Goal: Task Accomplishment & Management: Manage account settings

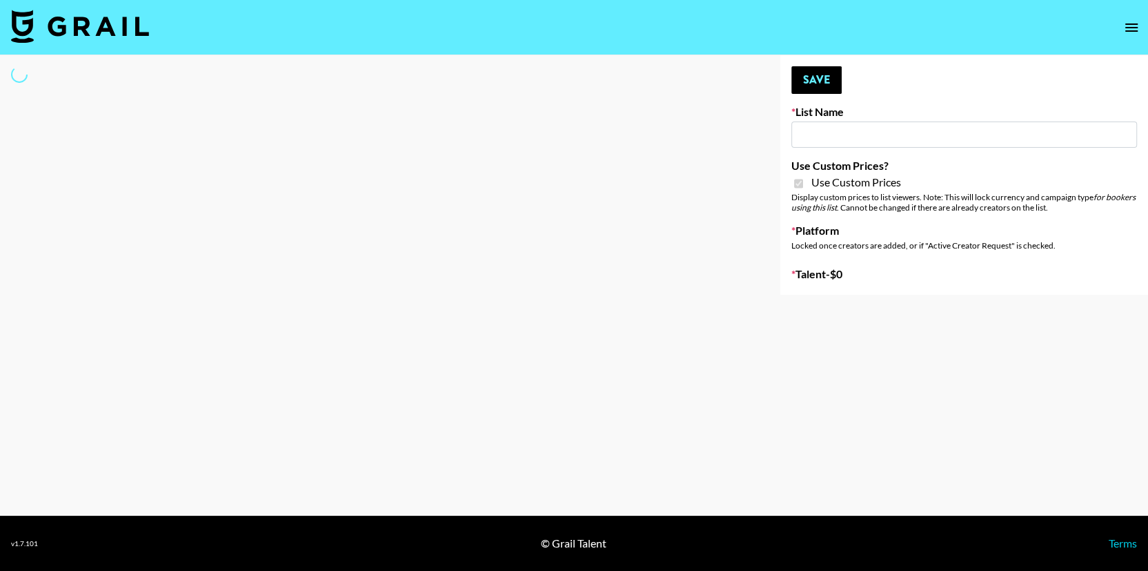
type input "E-Com Platform - TikTok"
checkbox input "true"
select select "Brand"
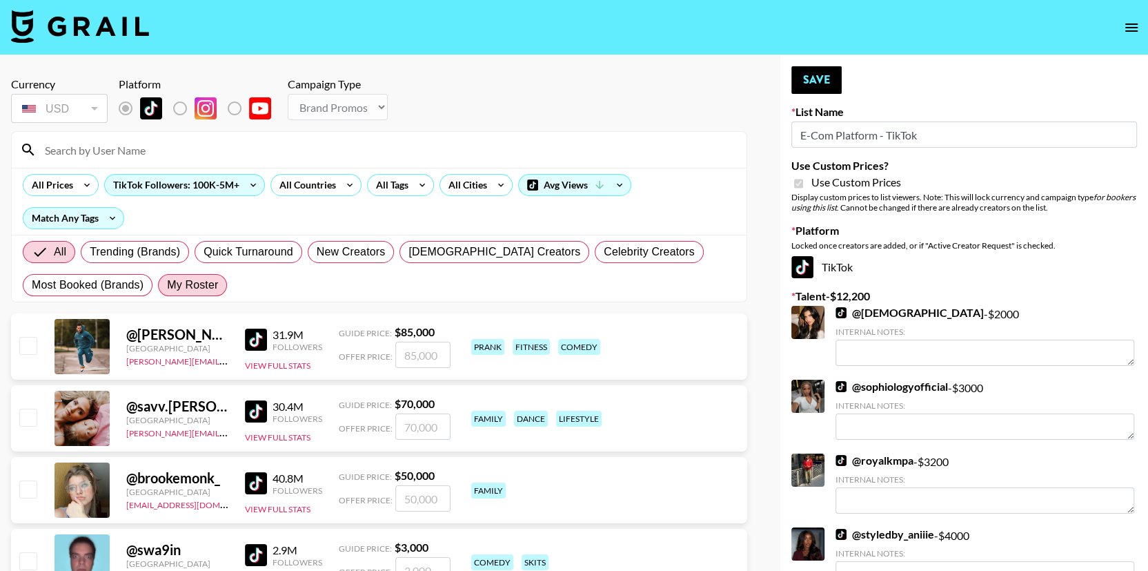
click at [163, 274] on label "My Roster" at bounding box center [192, 285] width 69 height 22
click at [167, 285] on input "My Roster" at bounding box center [167, 285] width 0 height 0
radio input "true"
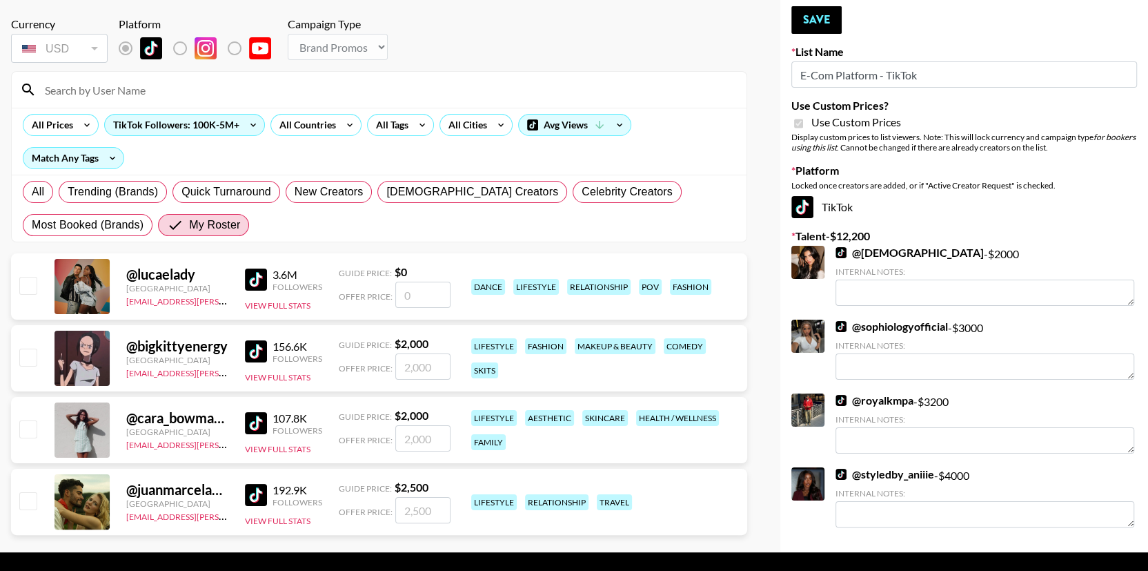
scroll to position [67, 0]
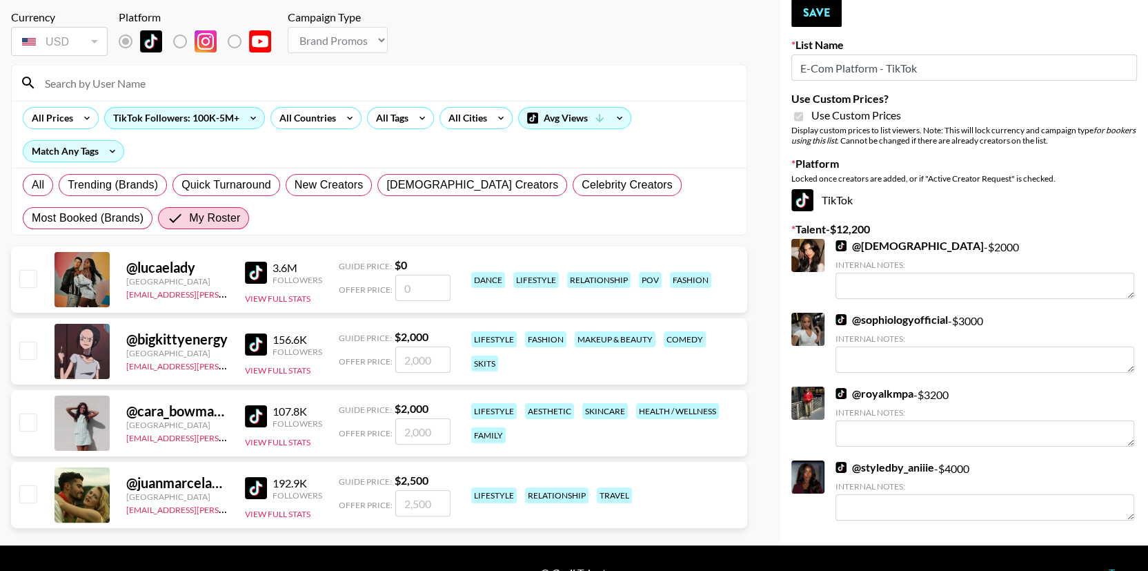
click at [23, 341] on input "checkbox" at bounding box center [27, 349] width 17 height 17
checkbox input "true"
type input "2000"
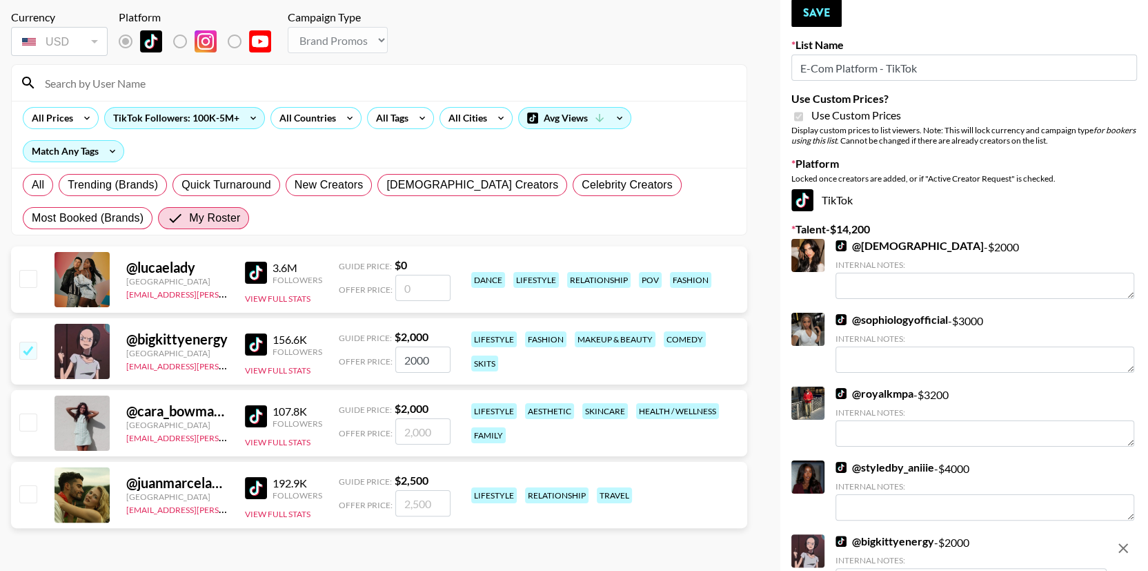
click at [29, 413] on input "checkbox" at bounding box center [27, 421] width 17 height 17
checkbox input "true"
type input "2000"
click at [32, 485] on input "checkbox" at bounding box center [27, 493] width 17 height 17
checkbox input "true"
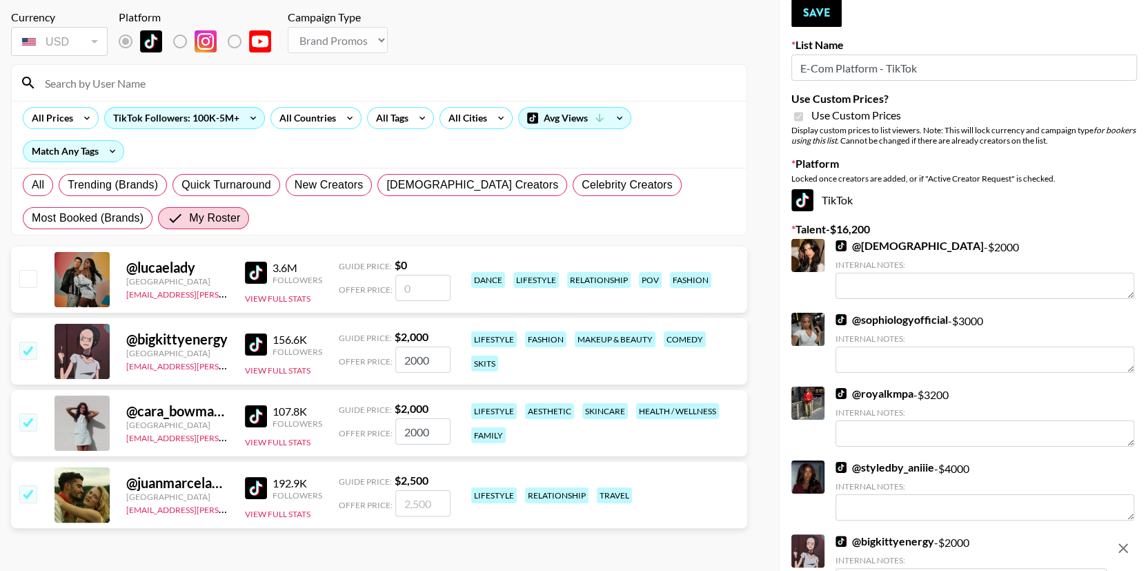
type input "2500"
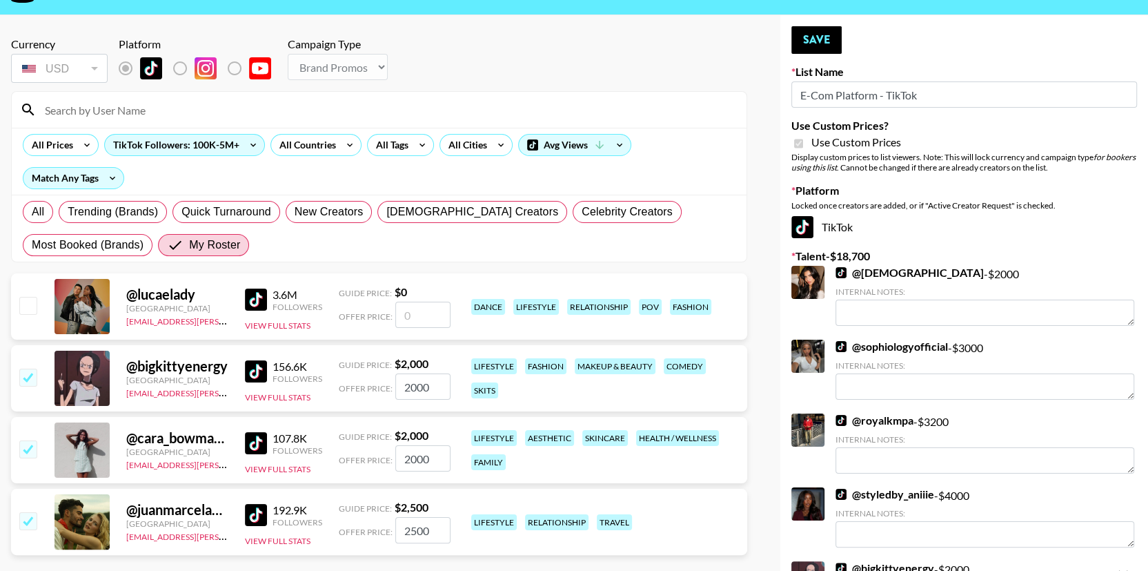
scroll to position [43, 0]
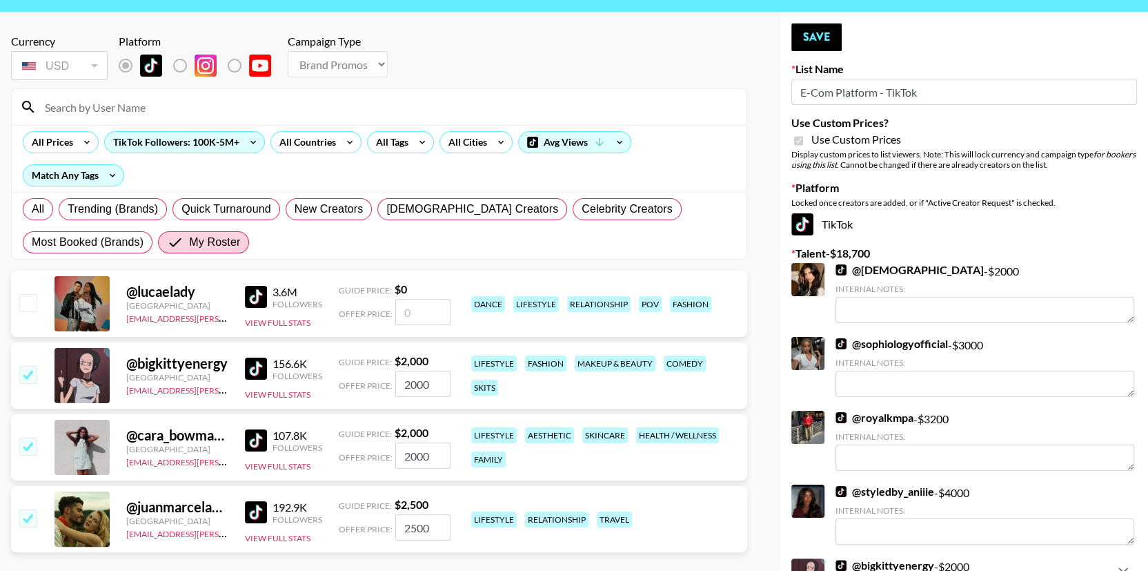
click at [26, 294] on input "checkbox" at bounding box center [27, 302] width 17 height 17
click at [39, 278] on div "@ lucaelady United States [EMAIL_ADDRESS][PERSON_NAME][DOMAIN_NAME] 3.6M Follow…" at bounding box center [379, 303] width 736 height 66
click at [30, 294] on input "checkbox" at bounding box center [27, 302] width 17 height 17
click at [429, 299] on input "number" at bounding box center [422, 312] width 55 height 26
checkbox input "true"
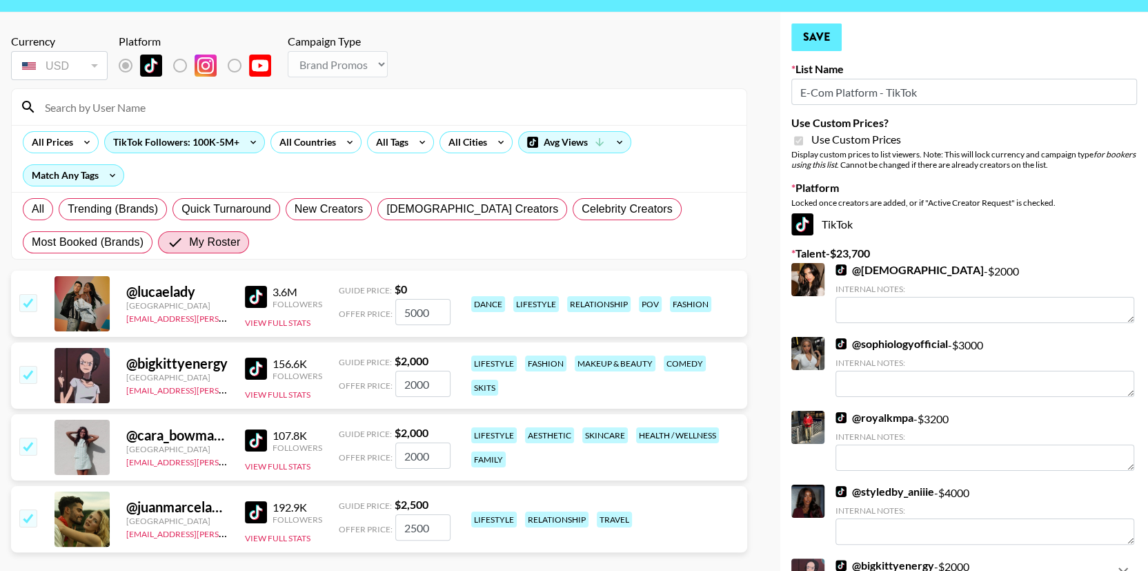
type input "5000"
click at [823, 32] on button "Save" at bounding box center [816, 37] width 50 height 28
radio input "true"
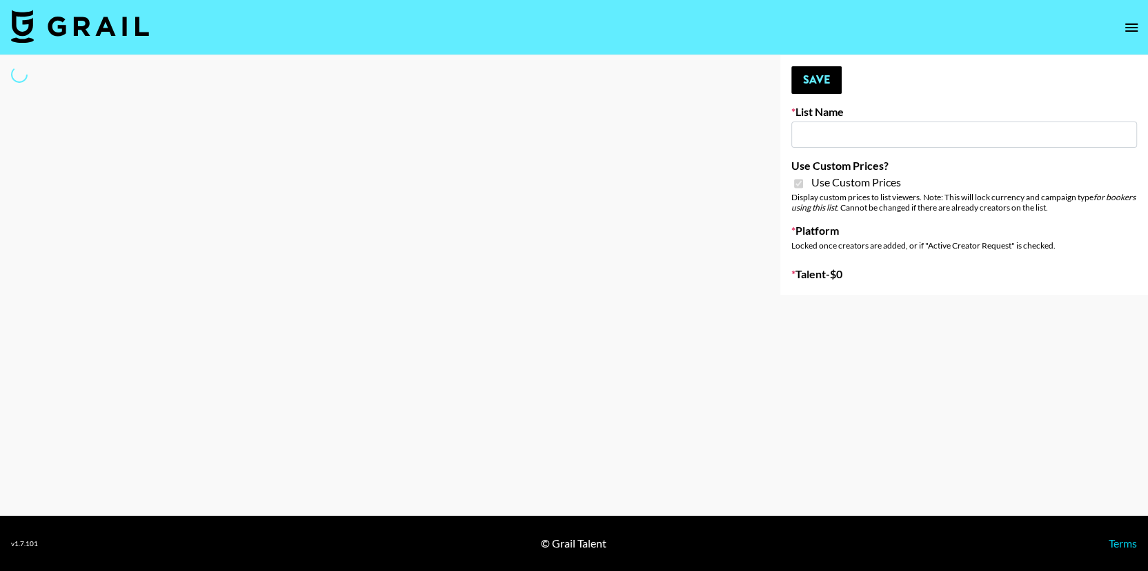
type input "E-Com IG"
checkbox input "true"
select select "Brand"
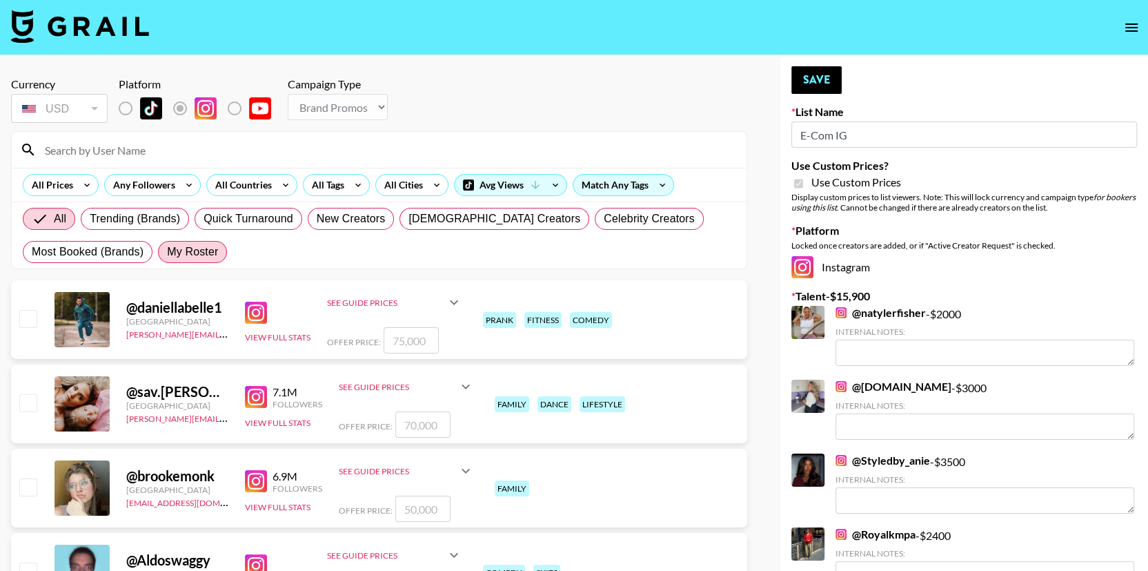
click at [199, 246] on span "My Roster" at bounding box center [192, 252] width 51 height 17
click at [167, 252] on input "My Roster" at bounding box center [167, 252] width 0 height 0
radio input "true"
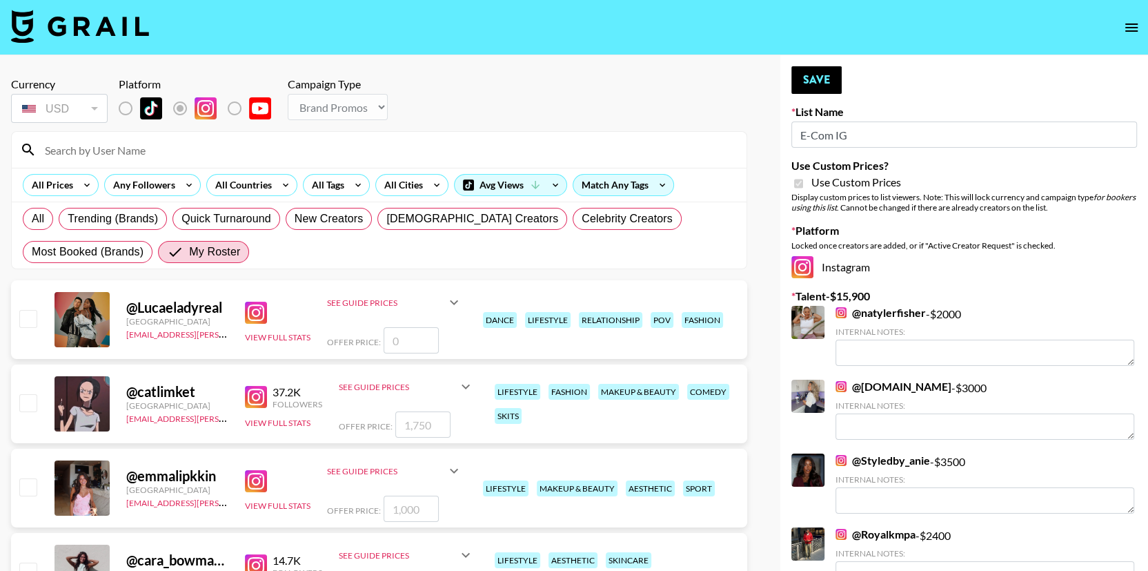
click at [32, 319] on input "checkbox" at bounding box center [27, 318] width 17 height 17
click at [410, 341] on input "number" at bounding box center [411, 340] width 55 height 26
checkbox input "true"
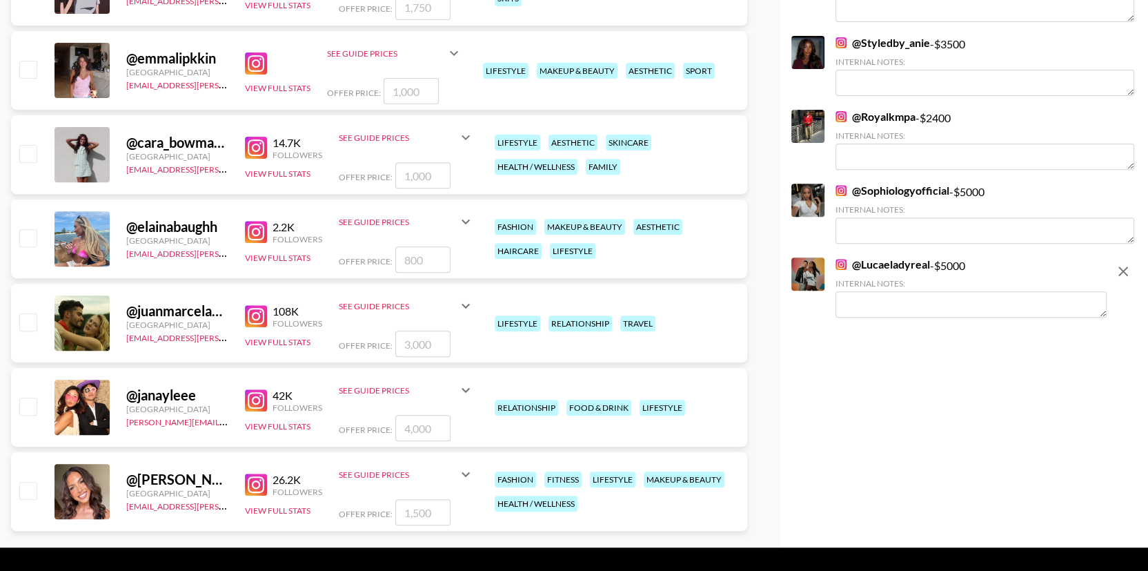
scroll to position [447, 0]
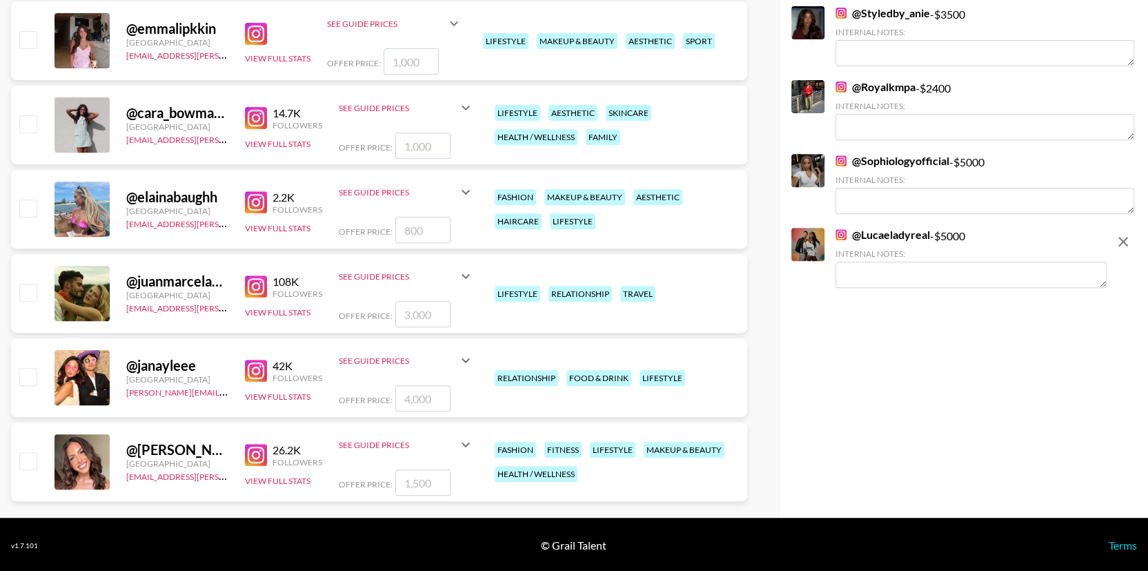
type input "5000"
click at [30, 288] on input "checkbox" at bounding box center [27, 292] width 17 height 17
checkbox input "true"
type input "3000"
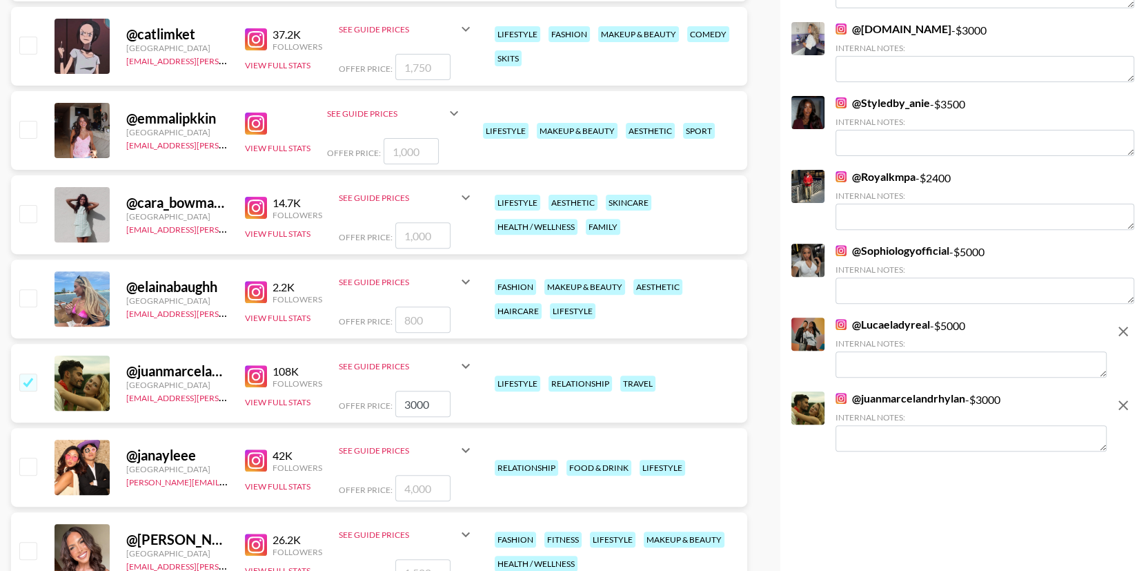
scroll to position [0, 0]
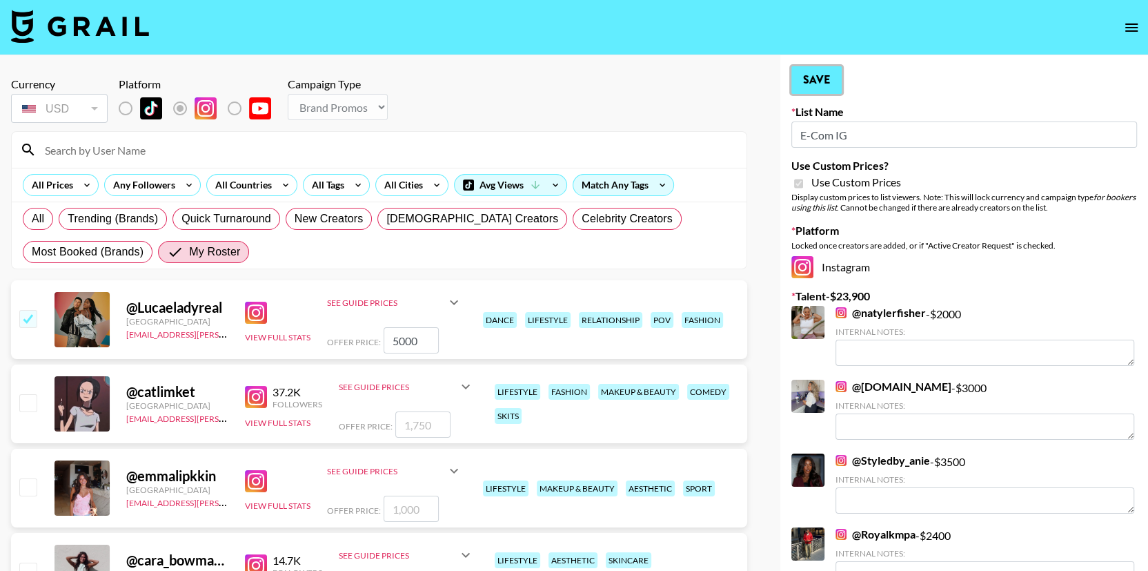
click at [825, 70] on button "Save" at bounding box center [816, 80] width 50 height 28
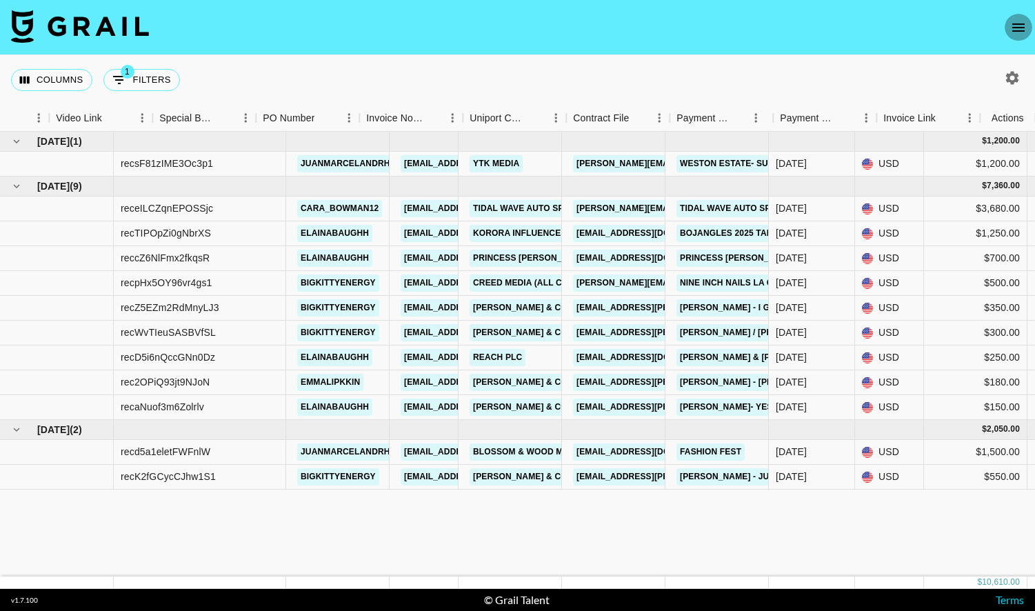
click at [1011, 28] on icon "open drawer" at bounding box center [1019, 27] width 17 height 17
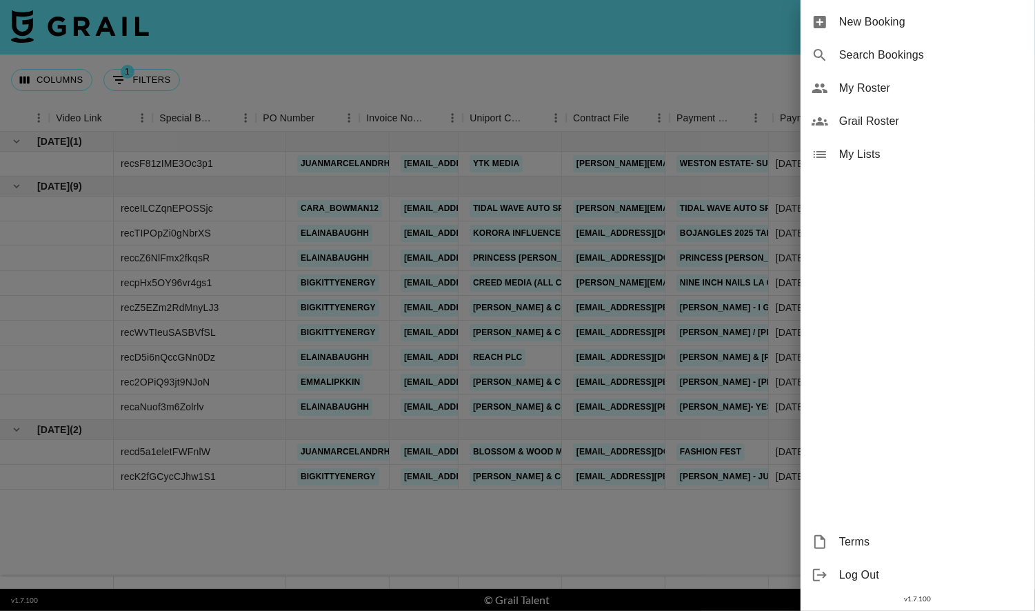
scroll to position [0, 1254]
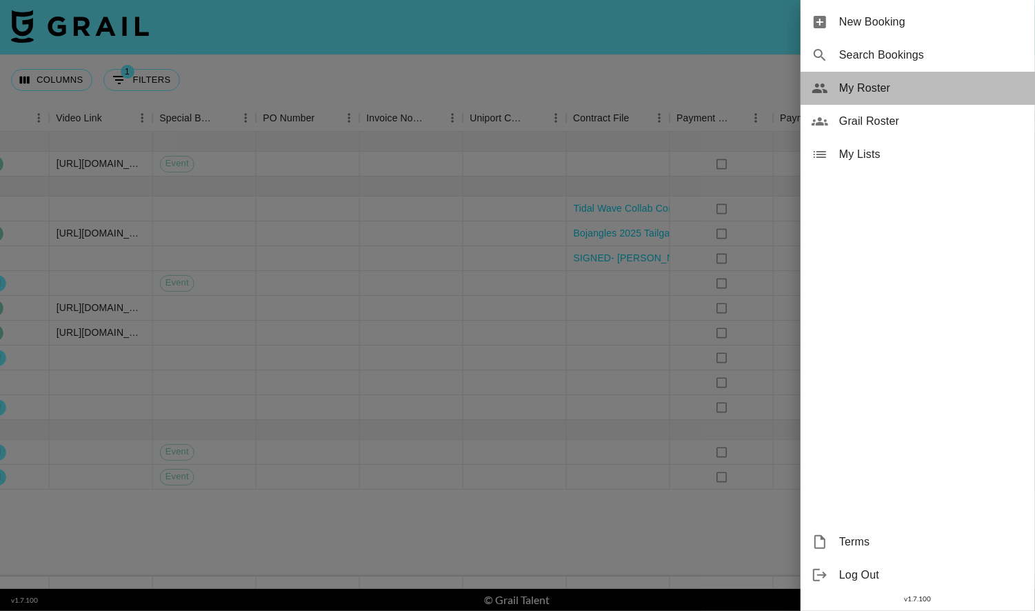
click at [867, 86] on span "My Roster" at bounding box center [932, 88] width 185 height 17
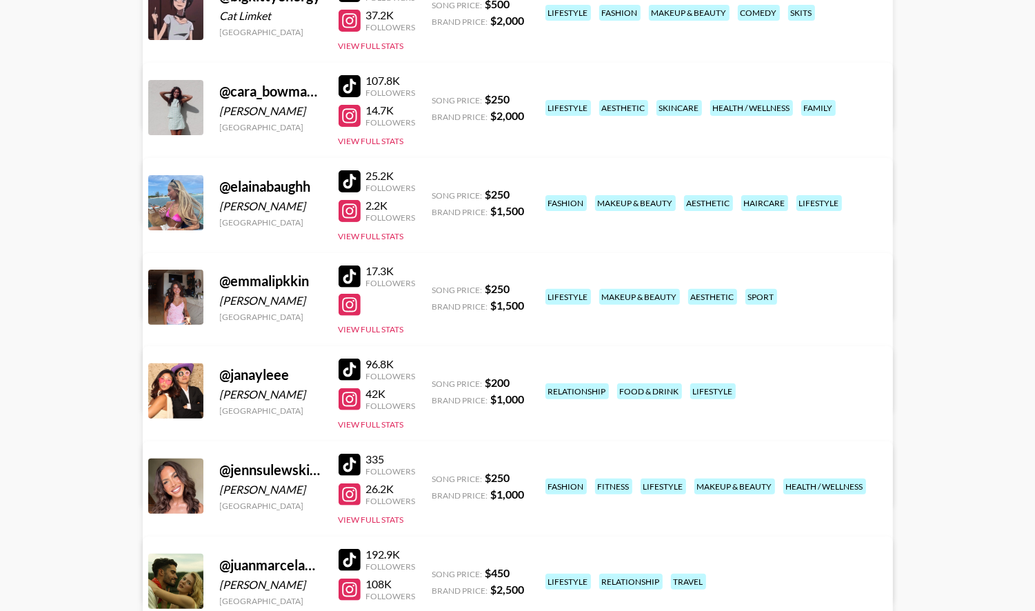
scroll to position [444, 0]
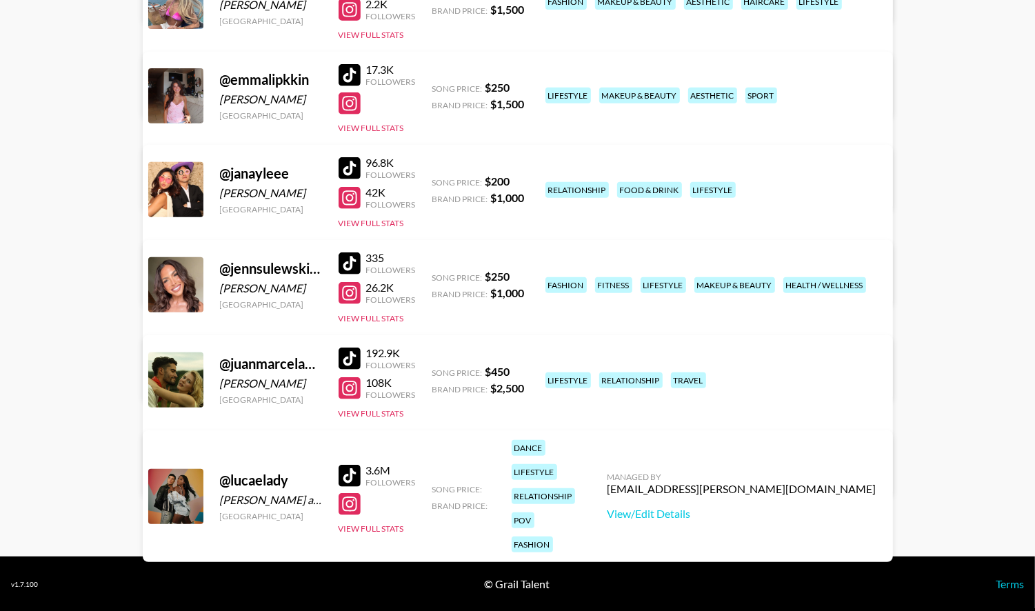
click at [172, 481] on div at bounding box center [175, 496] width 55 height 55
click at [169, 482] on div at bounding box center [175, 496] width 55 height 55
drag, startPoint x: 299, startPoint y: 454, endPoint x: 217, endPoint y: 460, distance: 82.3
click at [217, 460] on div "@ lucaelady Luca cilluffo and Helene Manuella Mangoua Ngueutcheu United States …" at bounding box center [518, 496] width 751 height 132
copy div "@ lucaelady"
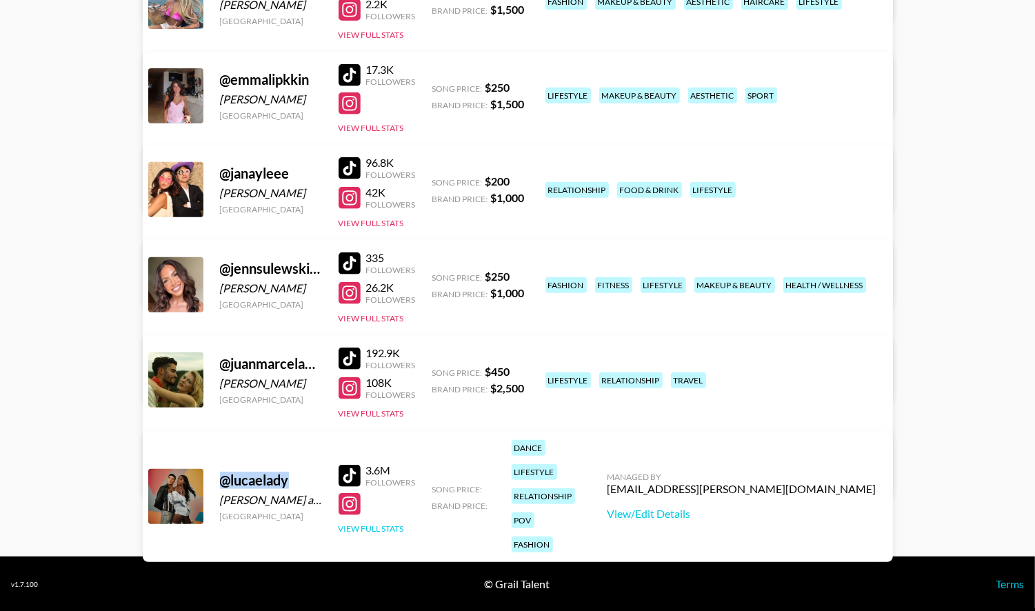
click at [390, 524] on button "View Full Stats" at bounding box center [372, 529] width 66 height 10
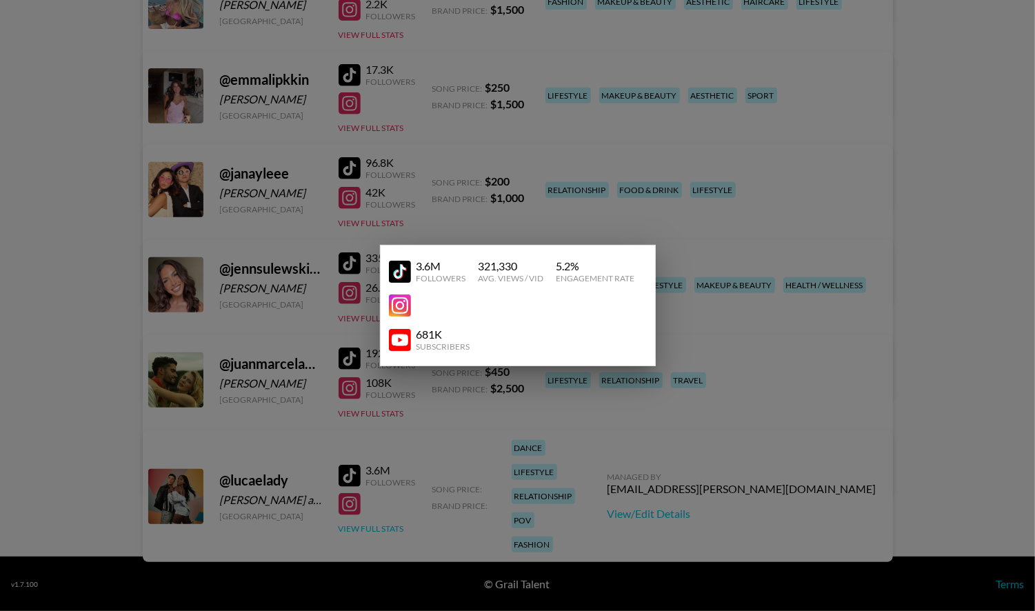
click at [390, 506] on div at bounding box center [517, 305] width 1035 height 611
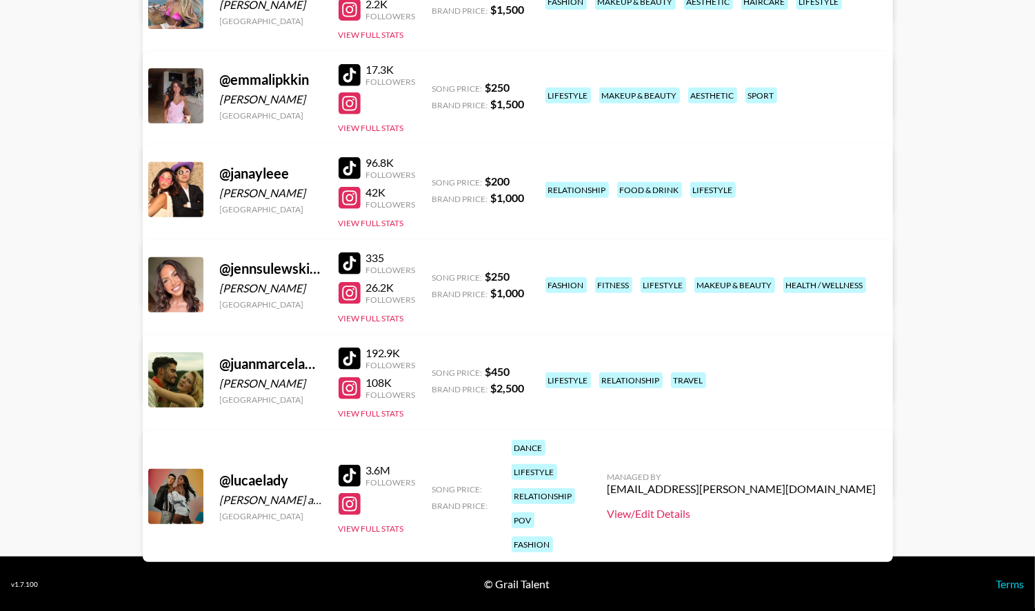
click at [801, 507] on link "View/Edit Details" at bounding box center [742, 514] width 269 height 14
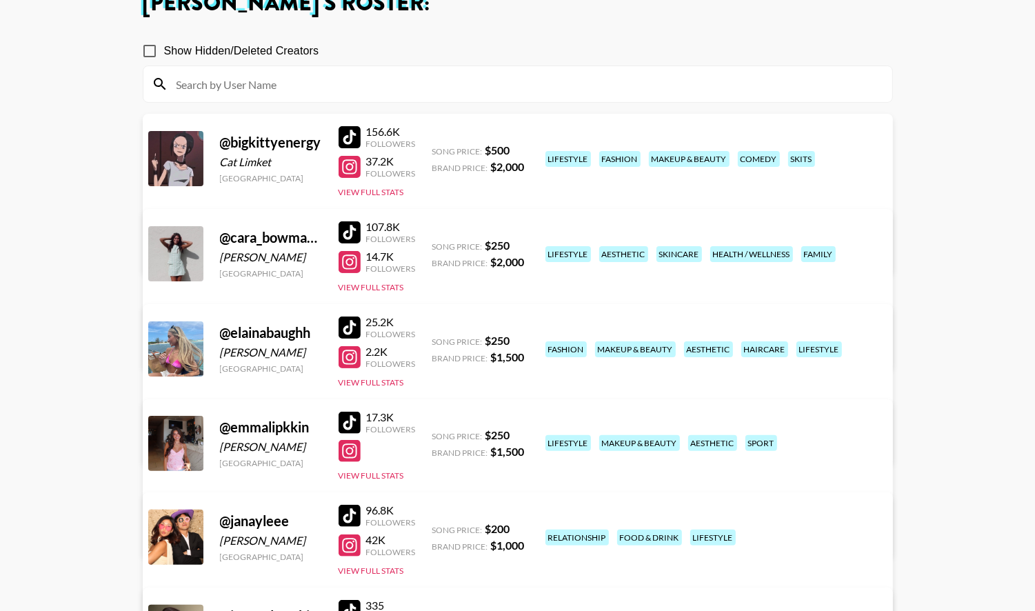
scroll to position [0, 0]
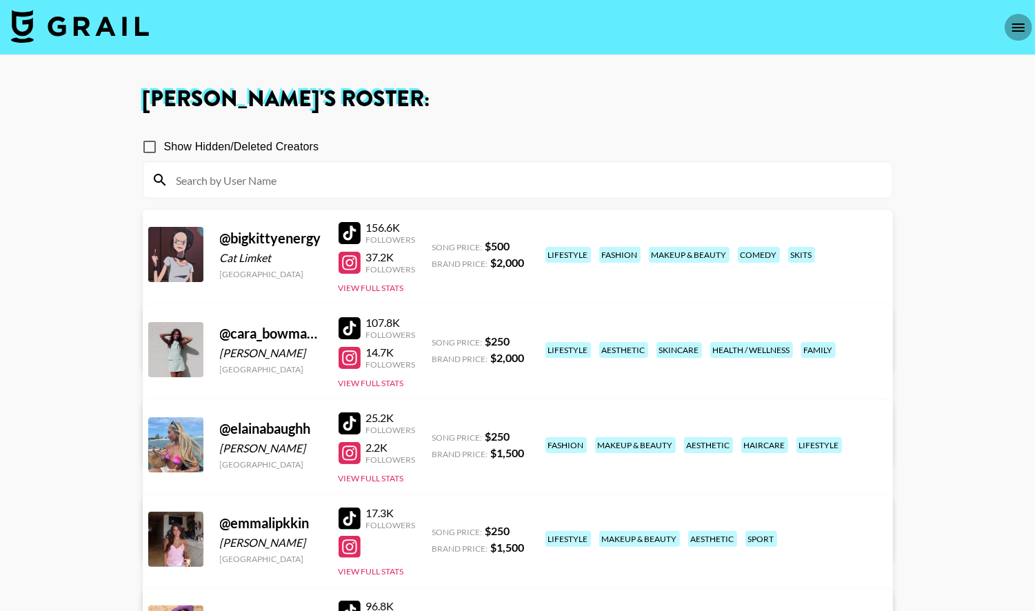
click at [1014, 33] on icon "open drawer" at bounding box center [1019, 27] width 17 height 17
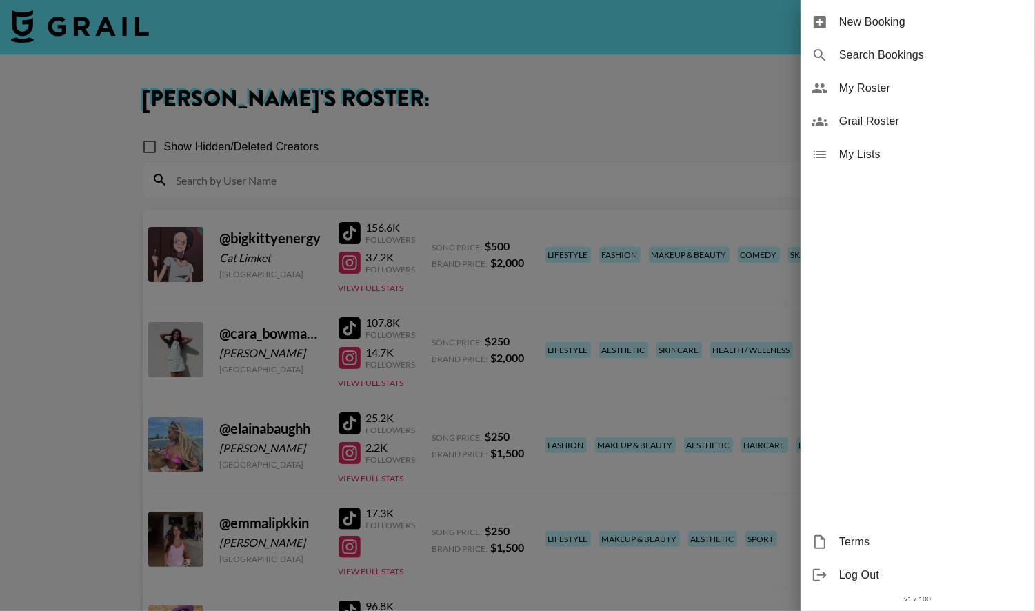
click at [848, 93] on span "My Roster" at bounding box center [932, 88] width 185 height 17
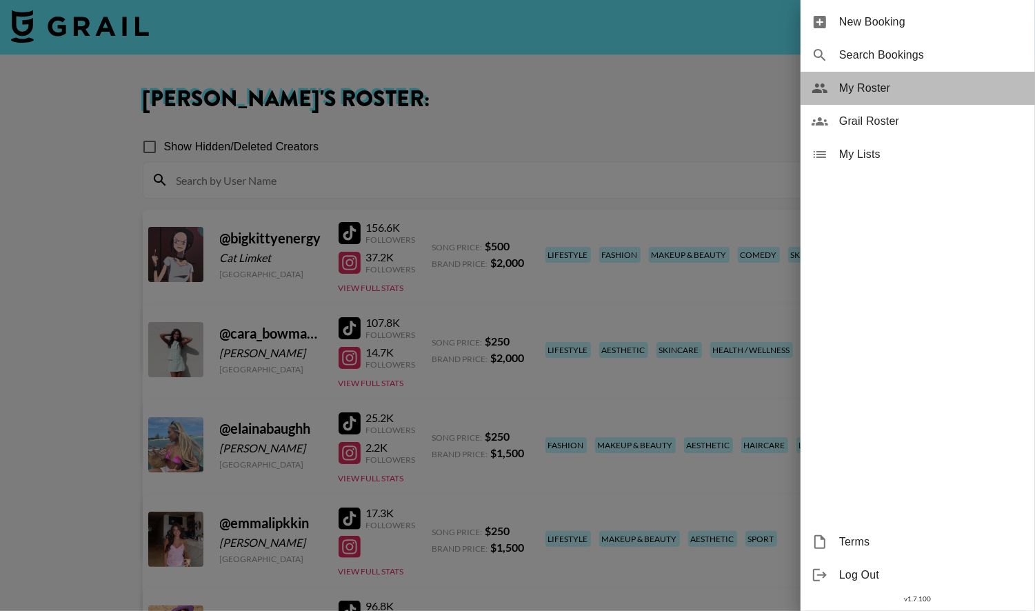
click at [844, 89] on span "My Roster" at bounding box center [932, 88] width 185 height 17
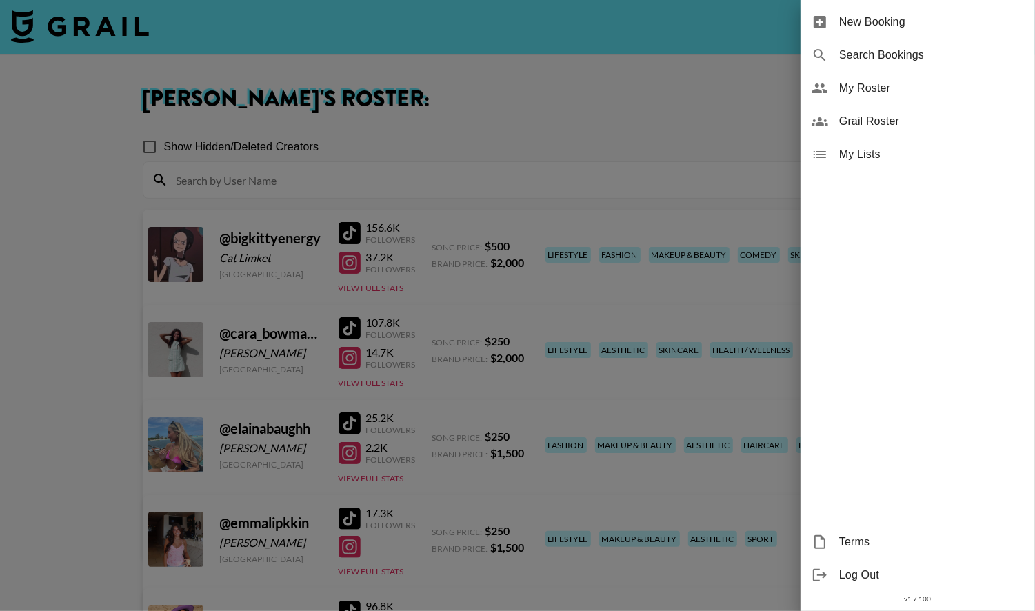
click at [675, 86] on div at bounding box center [517, 305] width 1035 height 611
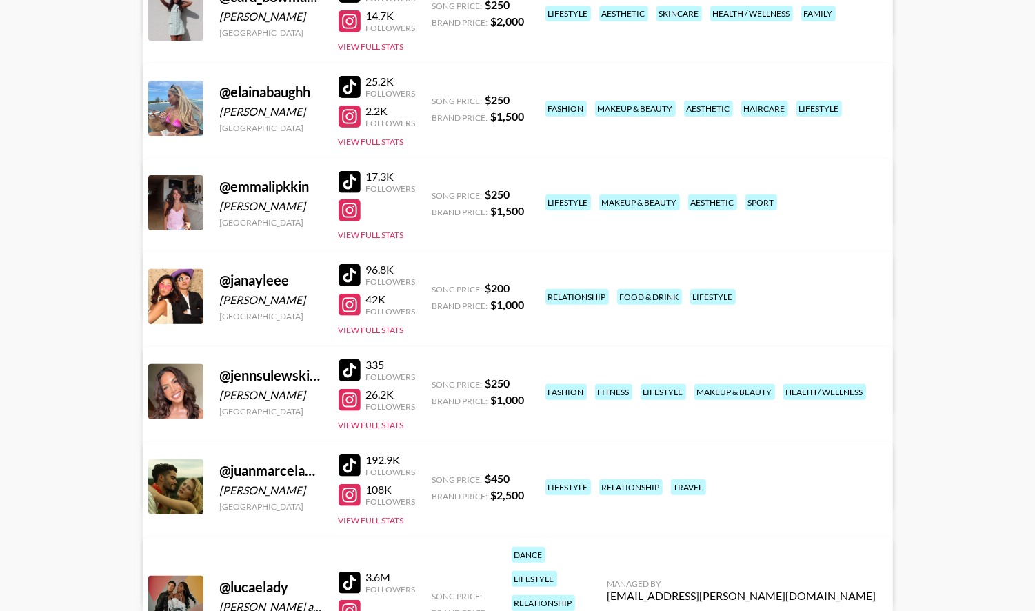
scroll to position [444, 0]
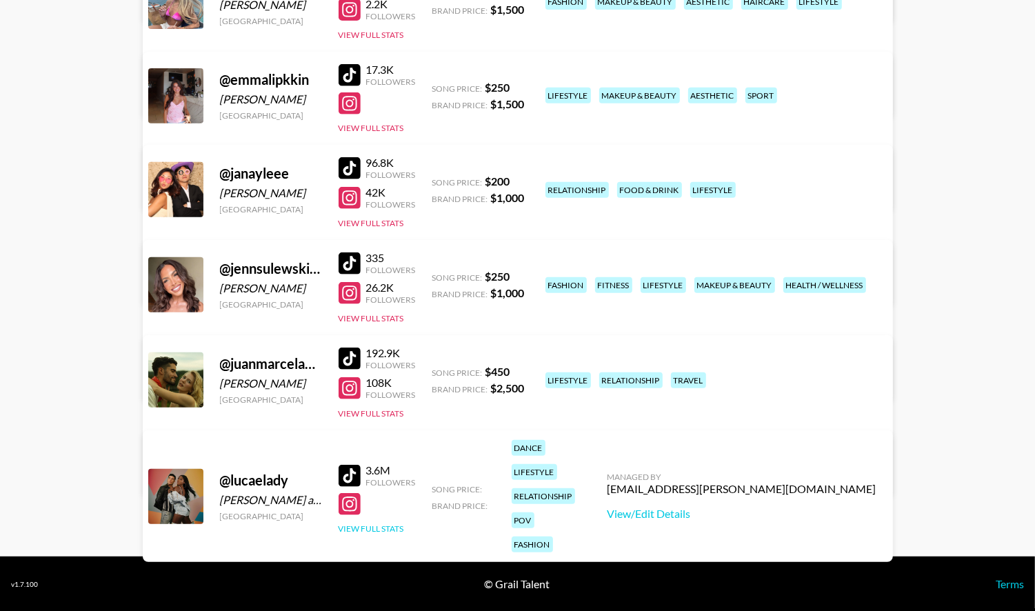
click at [379, 524] on button "View Full Stats" at bounding box center [372, 529] width 66 height 10
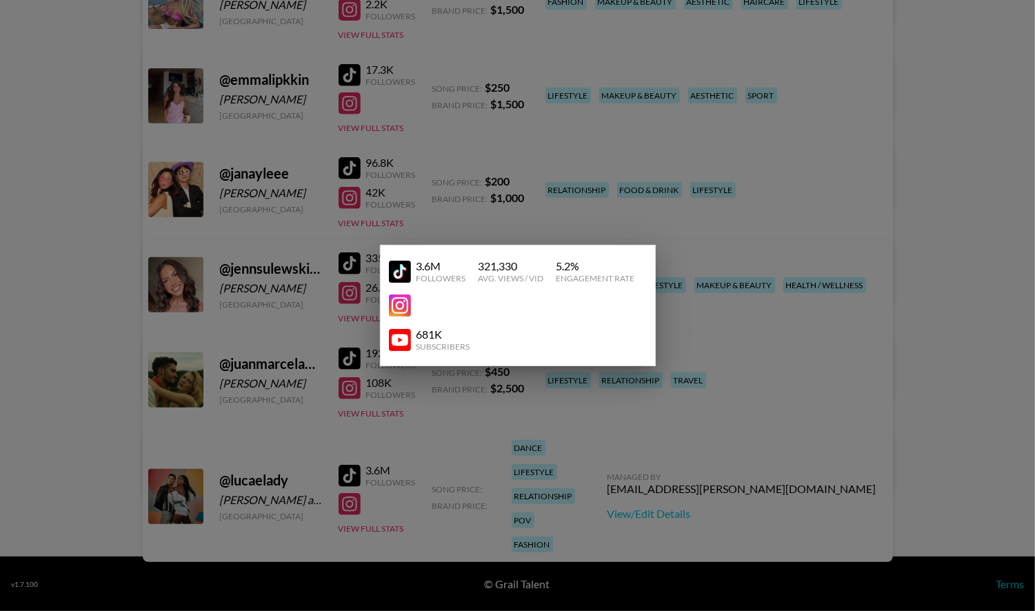
click at [373, 519] on div at bounding box center [517, 305] width 1035 height 611
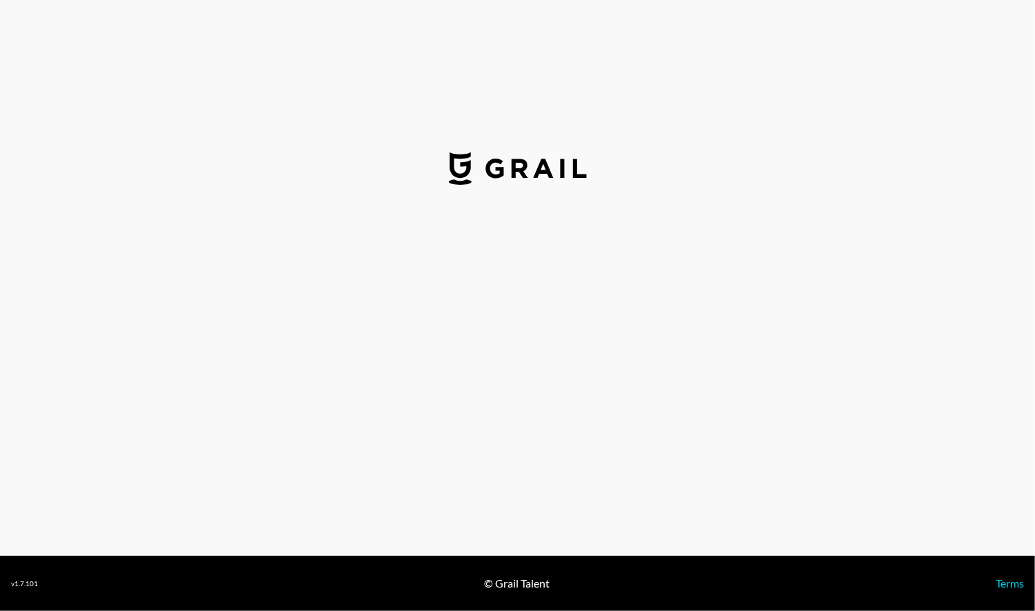
select select "USD"
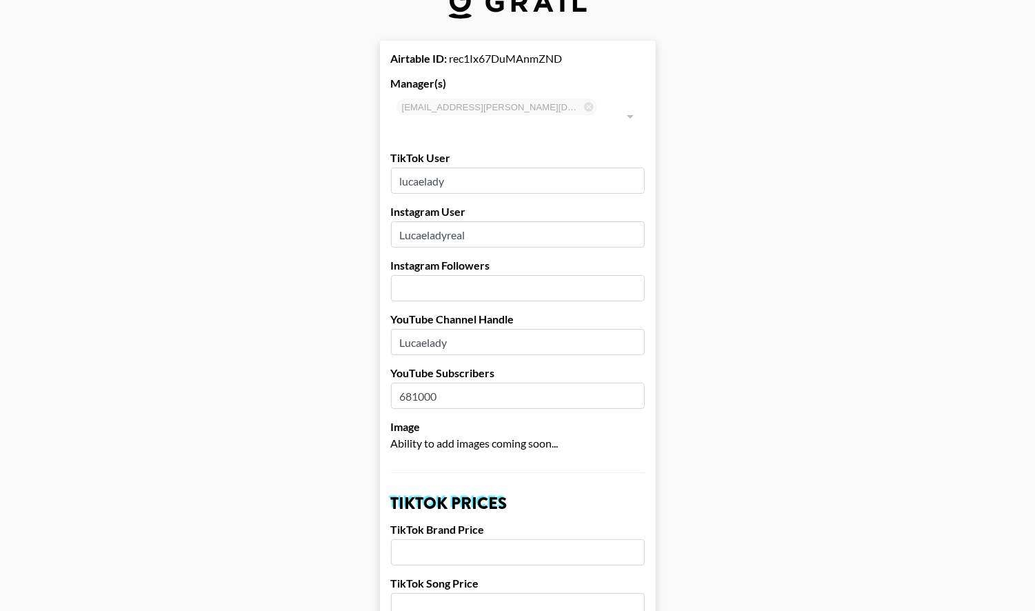
scroll to position [39, 0]
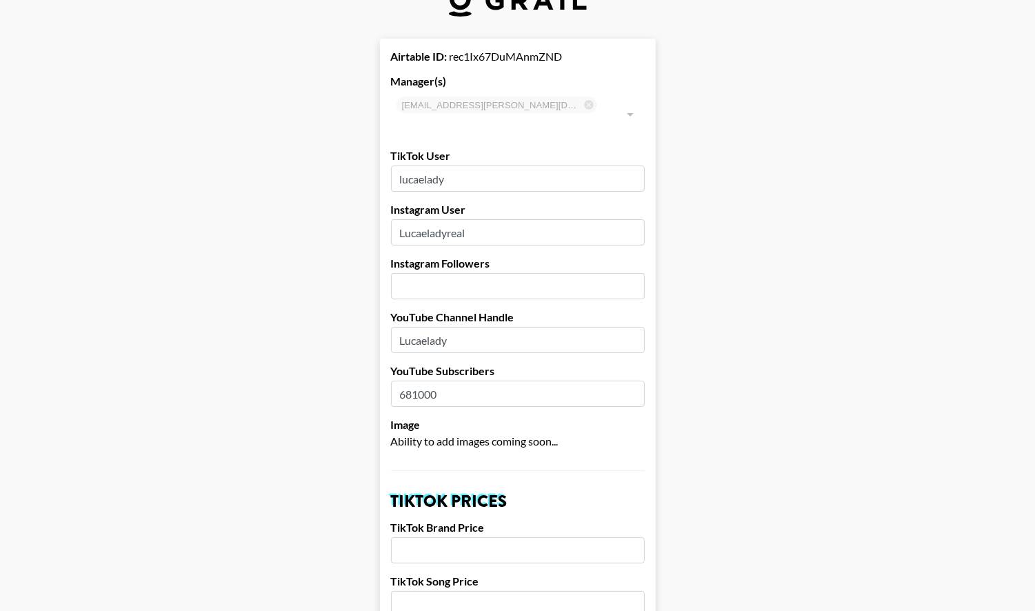
click at [531, 219] on input "Lucaeladyreal" at bounding box center [518, 232] width 254 height 26
paste input "l"
type input "lucaeladyreal"
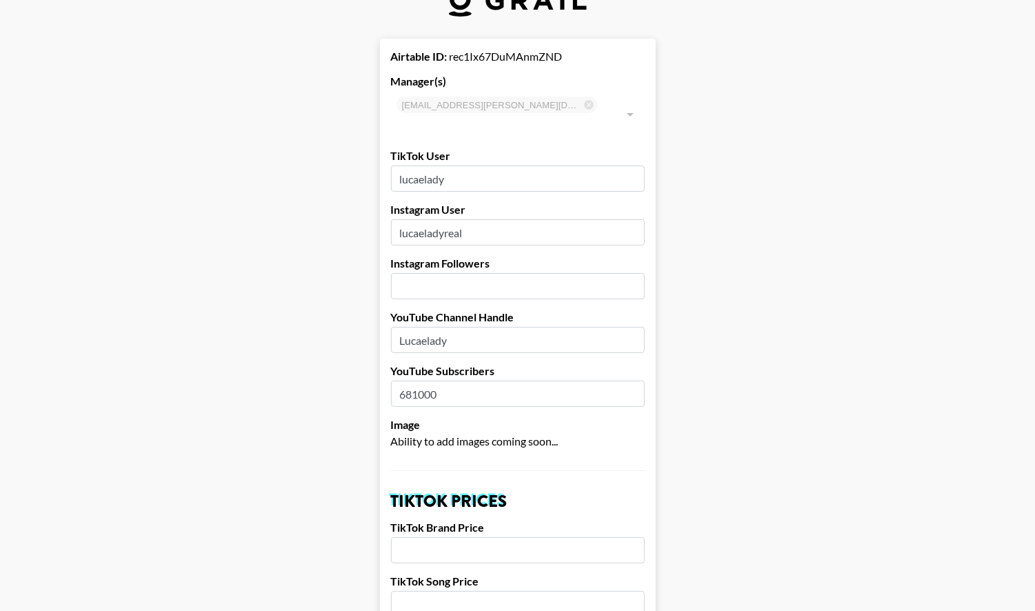
type input "57700"
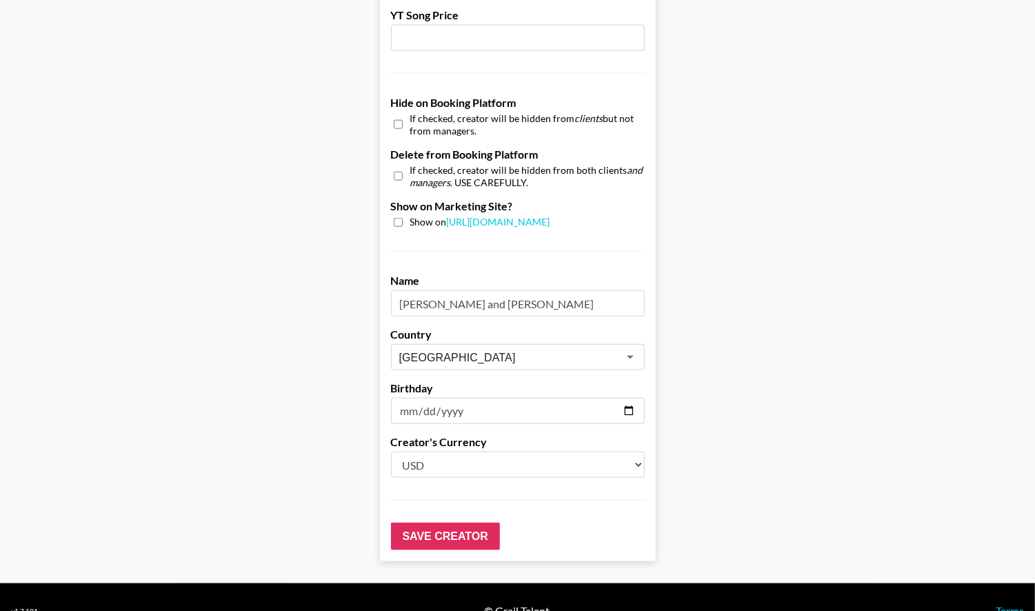
scroll to position [1249, 0]
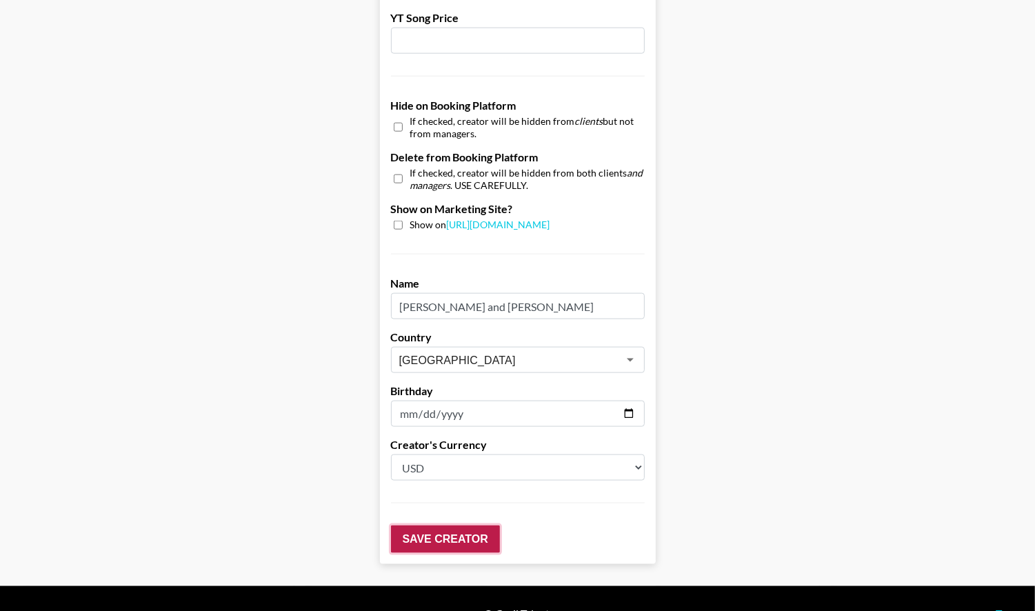
click at [444, 526] on input "Save Creator" at bounding box center [445, 540] width 109 height 28
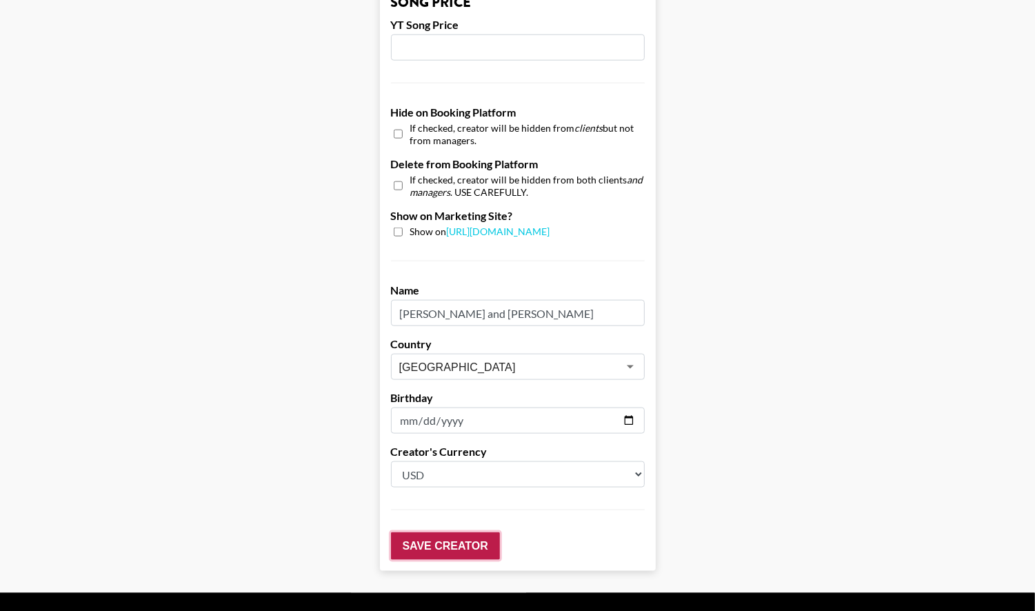
scroll to position [1302, 0]
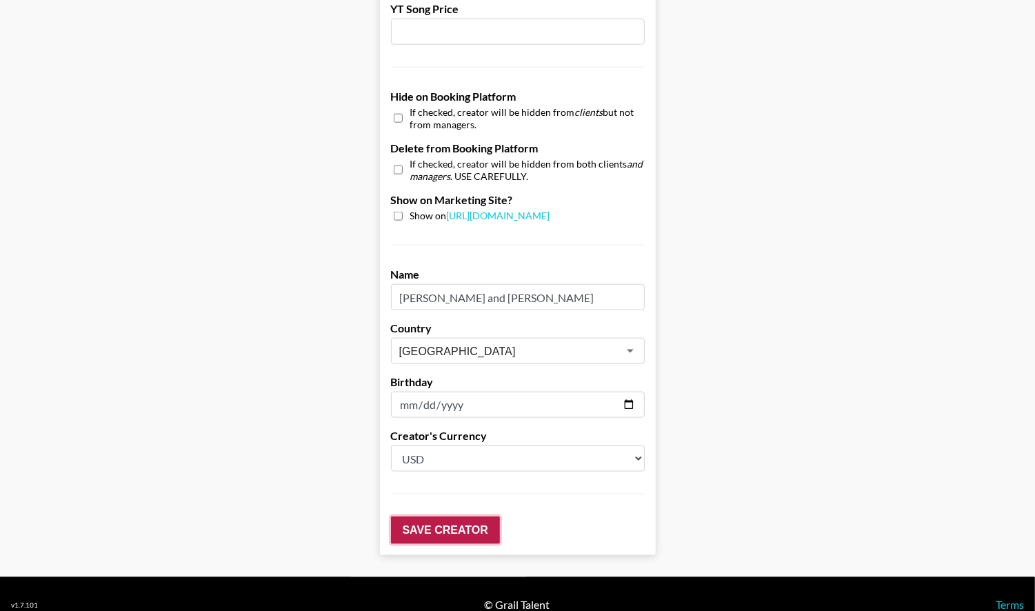
click at [459, 518] on input "Save Creator" at bounding box center [445, 531] width 109 height 28
